Goal: Check status: Check status

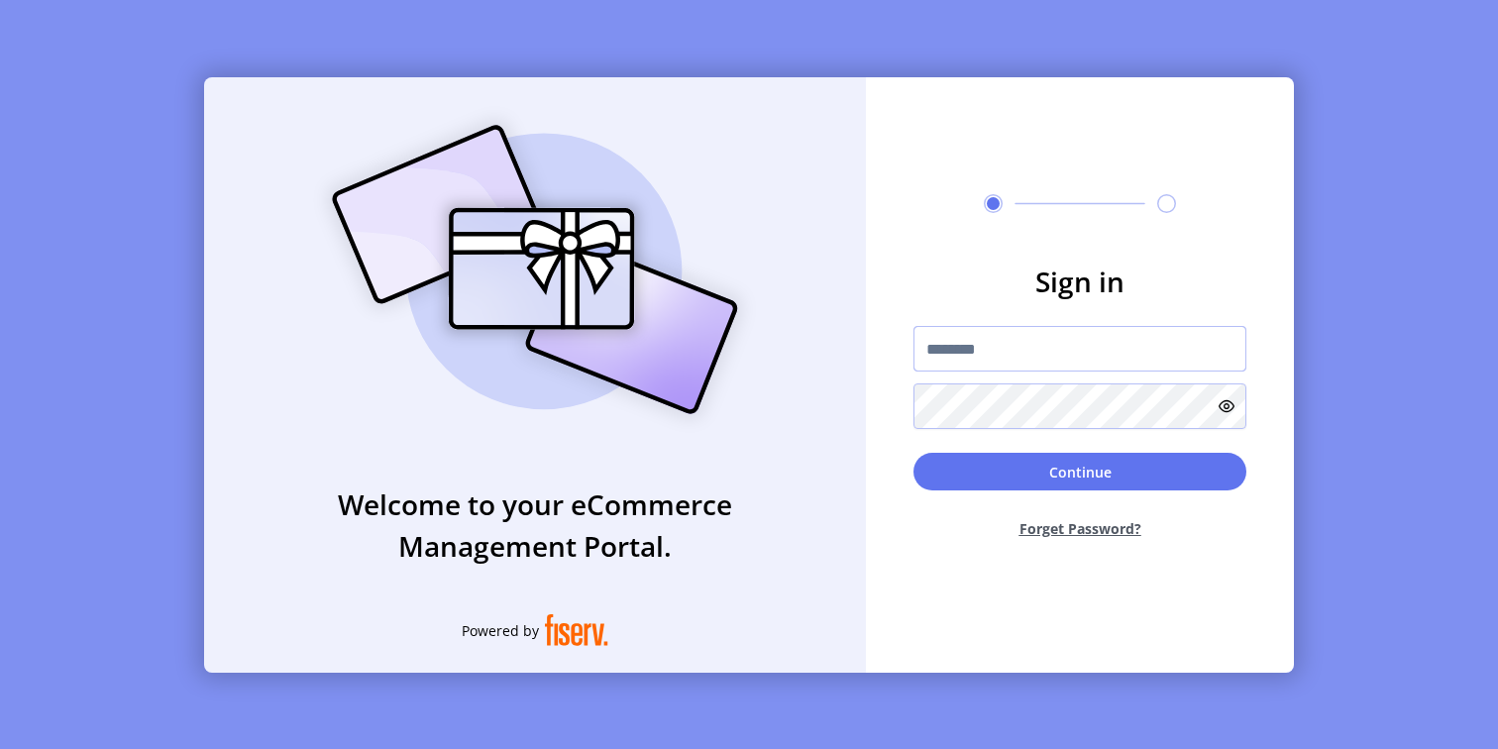
click at [1029, 347] on input "text" at bounding box center [1079, 349] width 333 height 46
type input "**********"
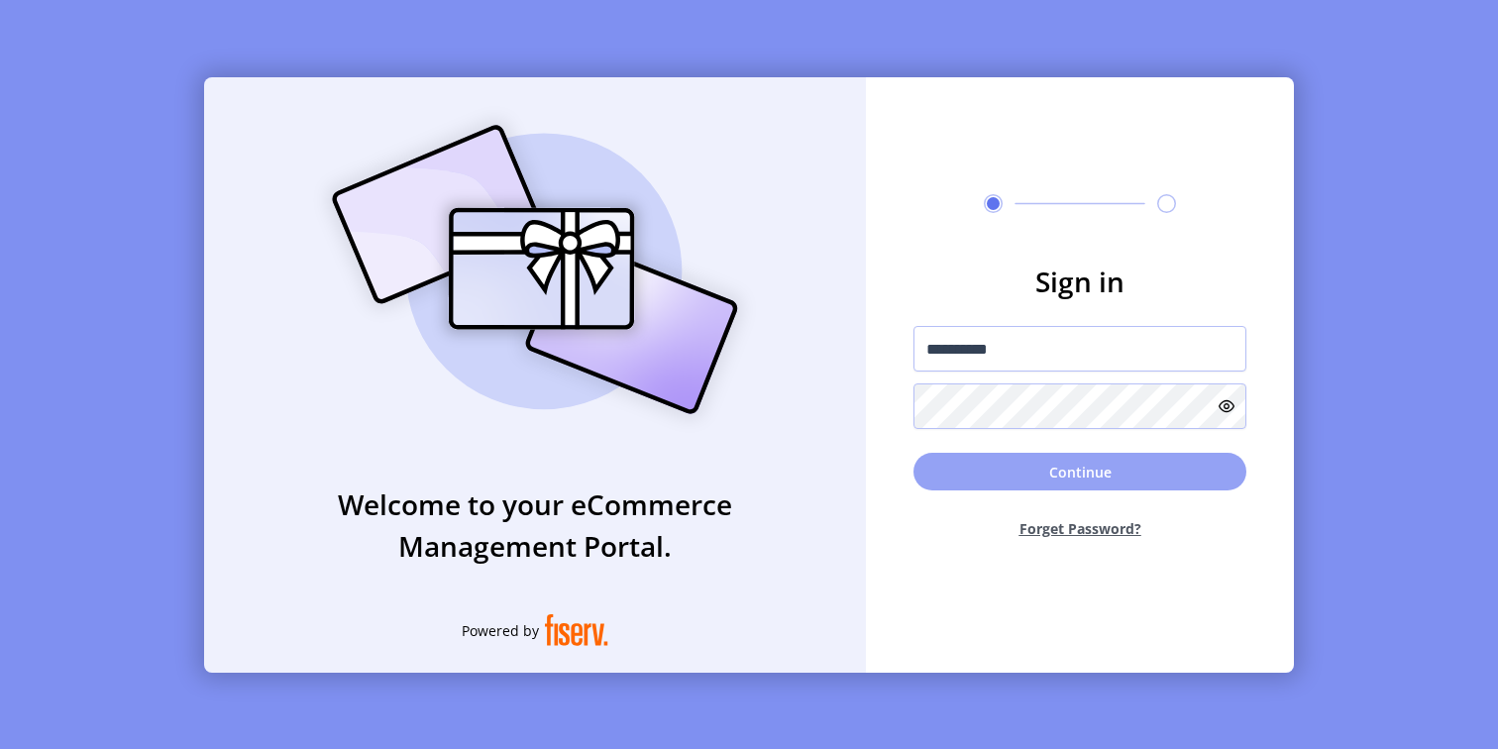
click at [966, 475] on button "Continue" at bounding box center [1079, 472] width 333 height 38
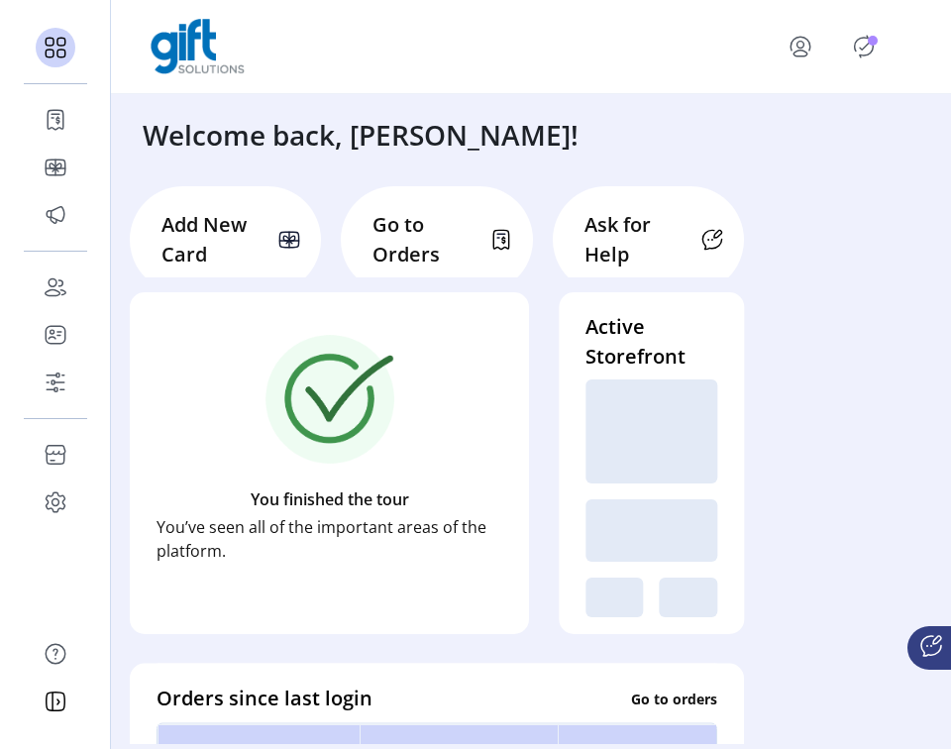
click at [404, 247] on p "Go to Orders" at bounding box center [424, 239] width 104 height 59
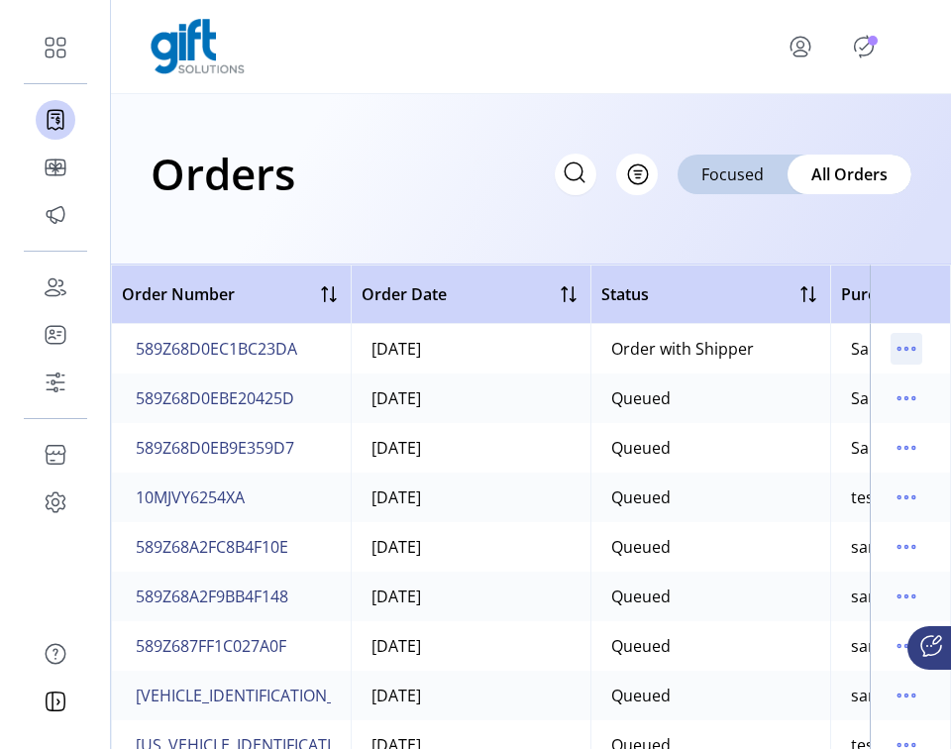
click at [894, 347] on icon "menu" at bounding box center [907, 349] width 32 height 32
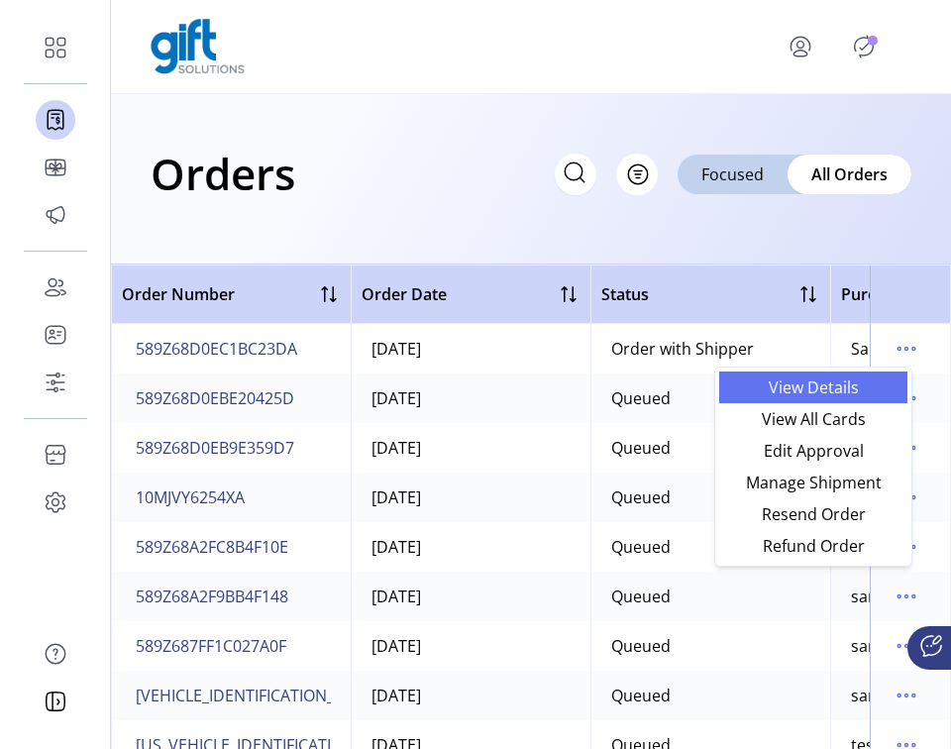
click at [800, 386] on span "View Details" at bounding box center [813, 387] width 164 height 16
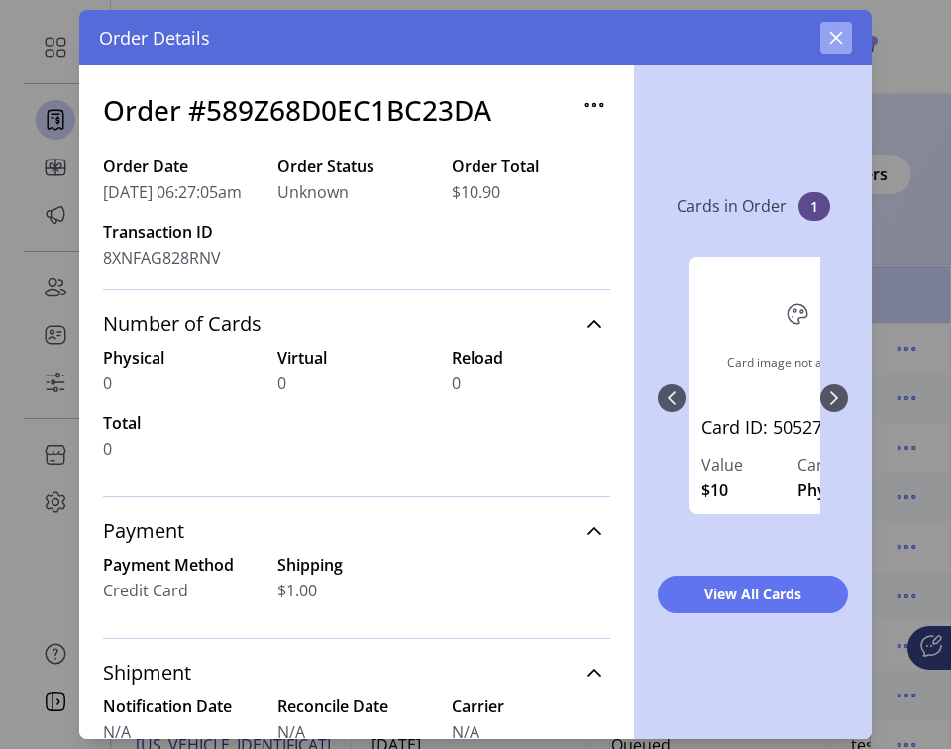
click at [836, 38] on icon "button" at bounding box center [836, 38] width 13 height 13
